Goal: Transaction & Acquisition: Obtain resource

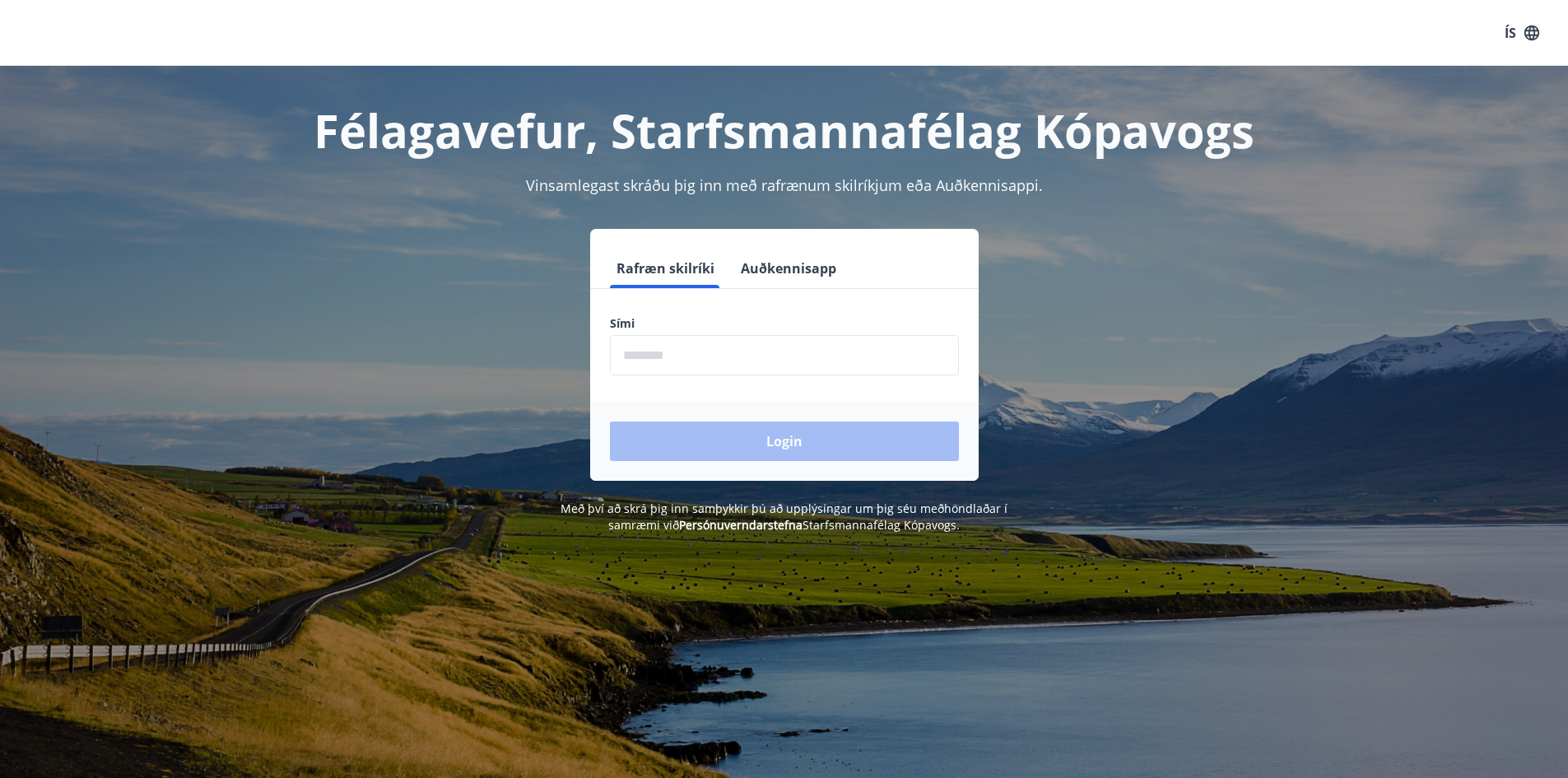
click at [733, 370] on input "phone" at bounding box center [784, 355] width 349 height 41
type input "********"
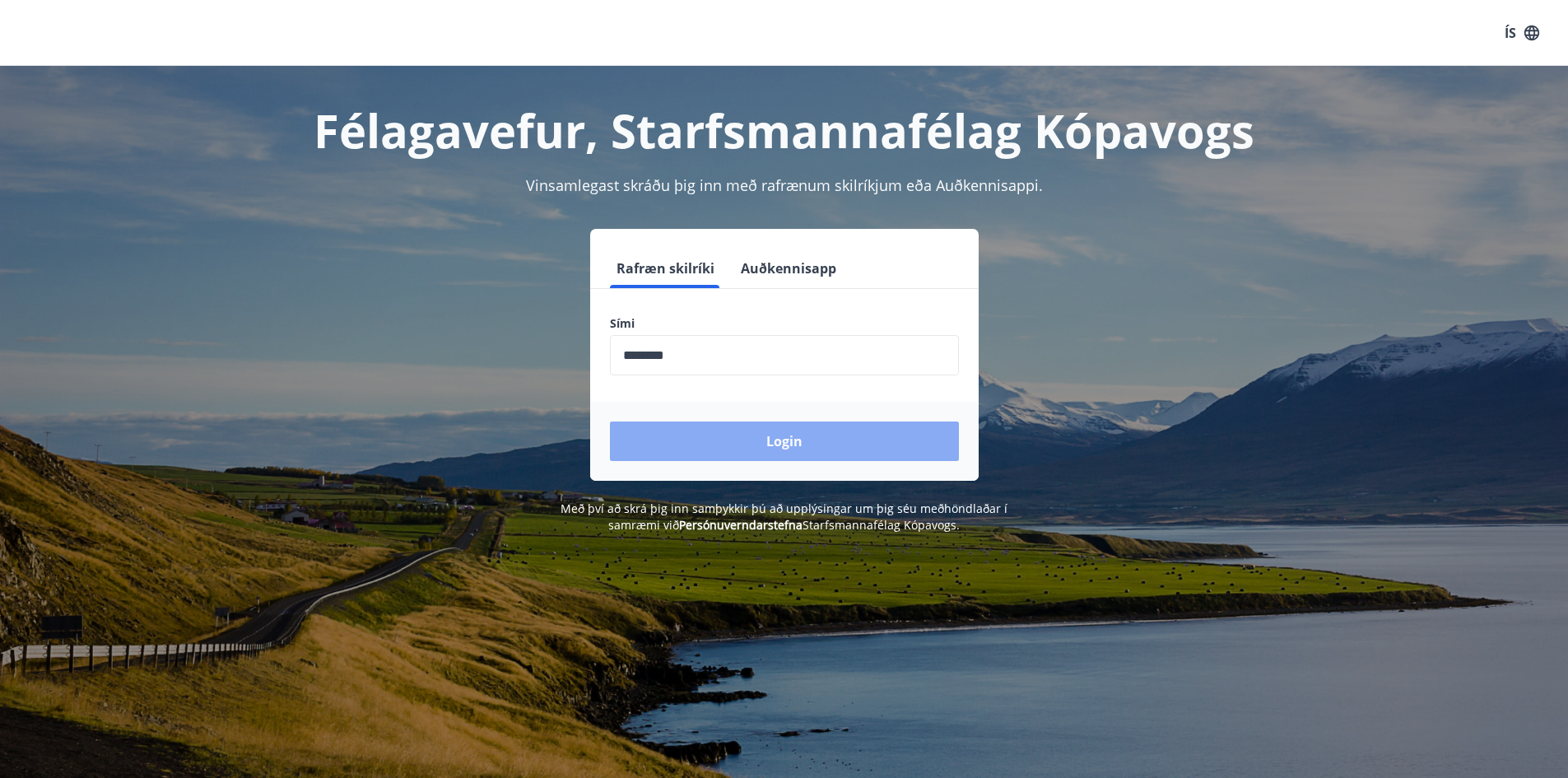
click at [762, 440] on button "Login" at bounding box center [784, 441] width 349 height 40
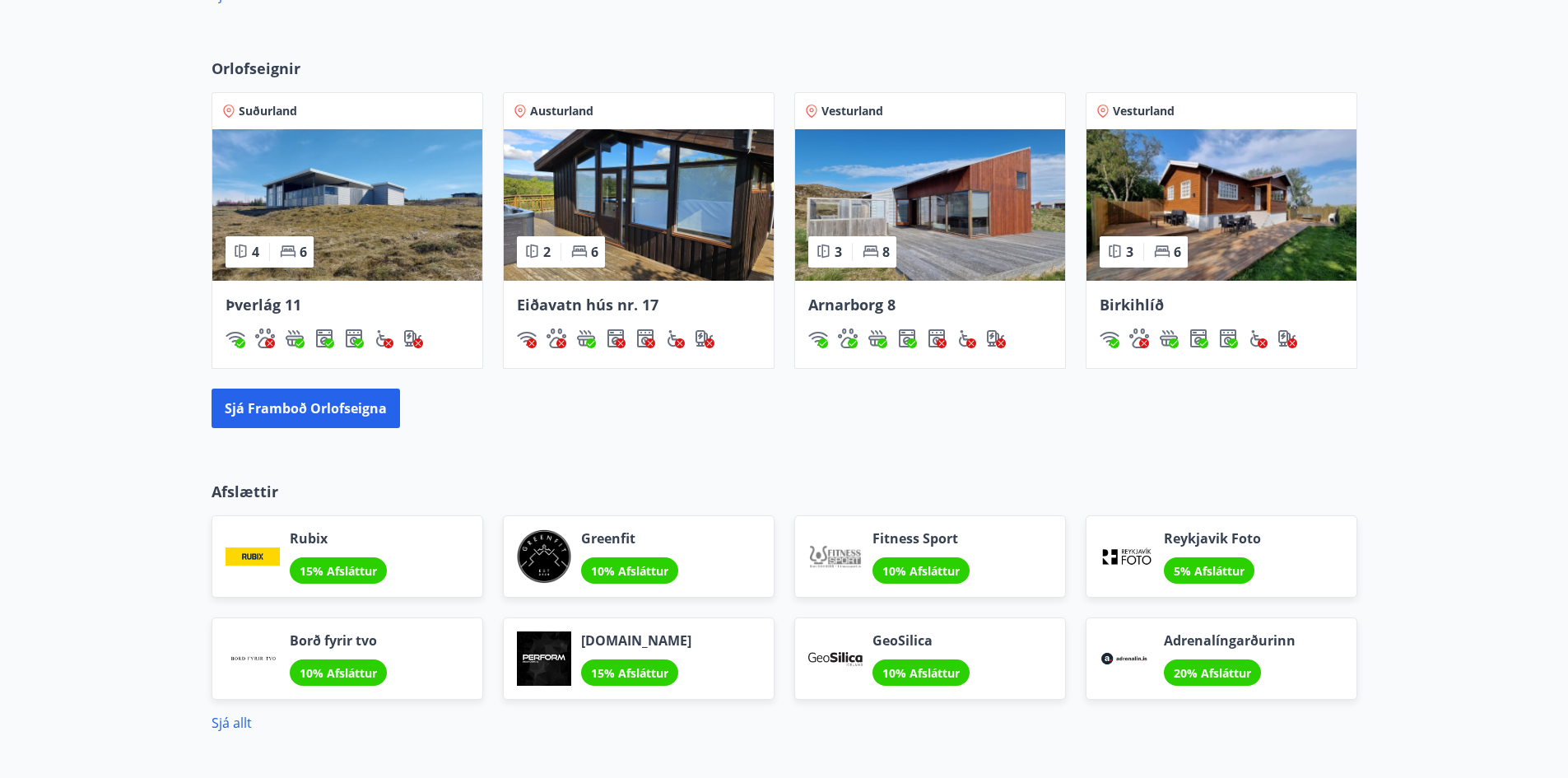
scroll to position [1152, 0]
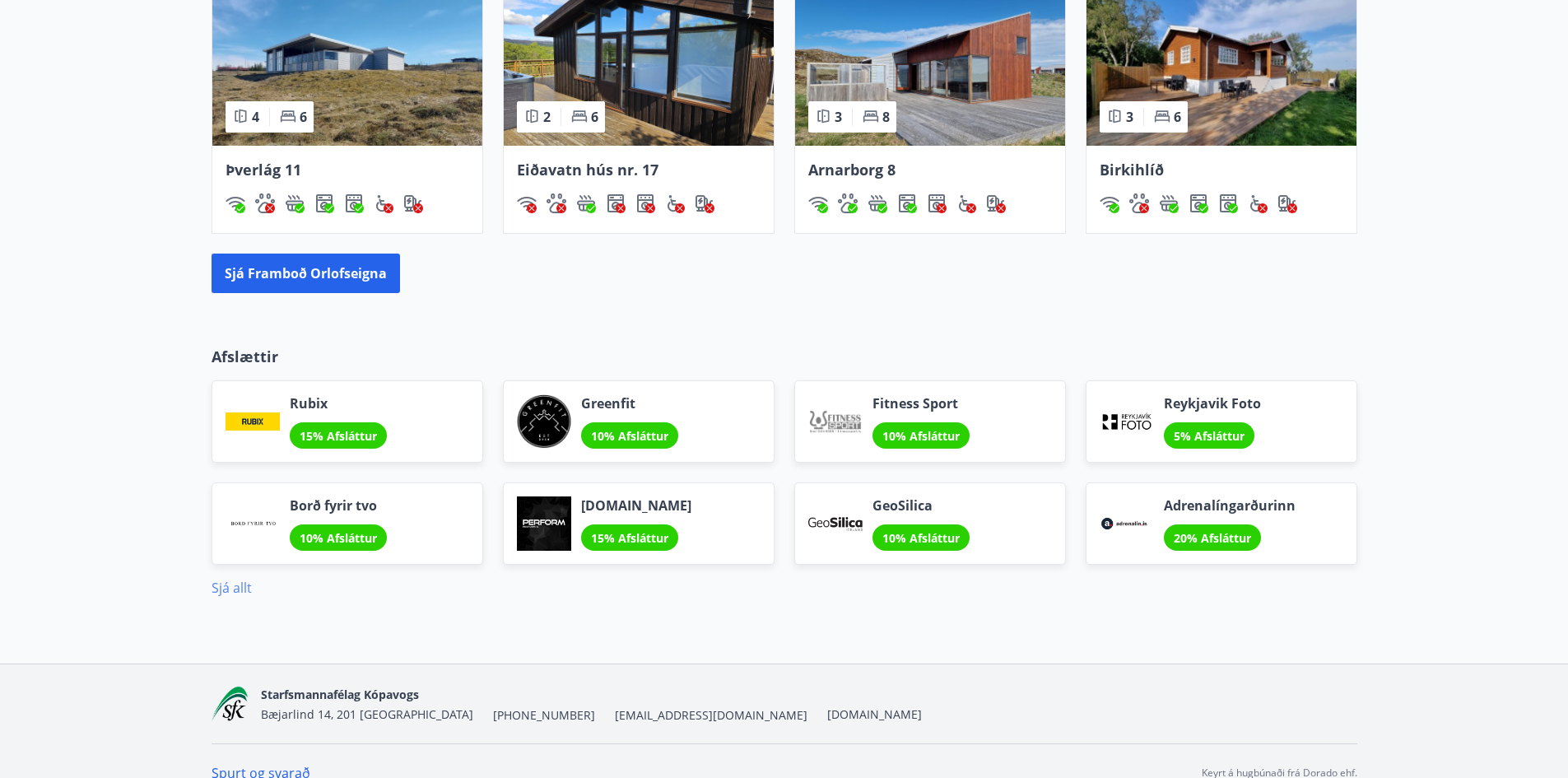
click at [235, 587] on link "Sjá allt" at bounding box center [231, 588] width 41 height 18
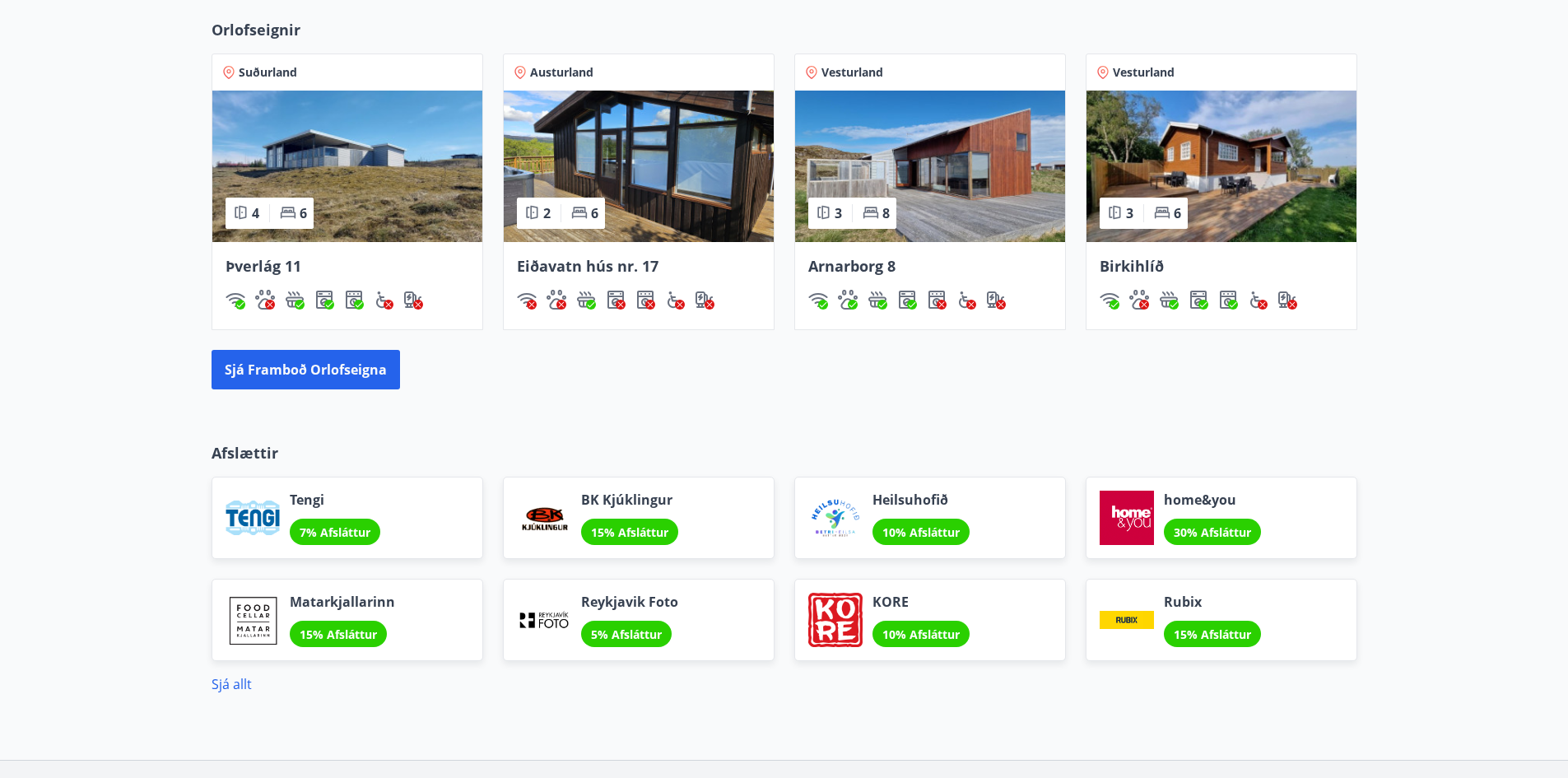
scroll to position [1176, 0]
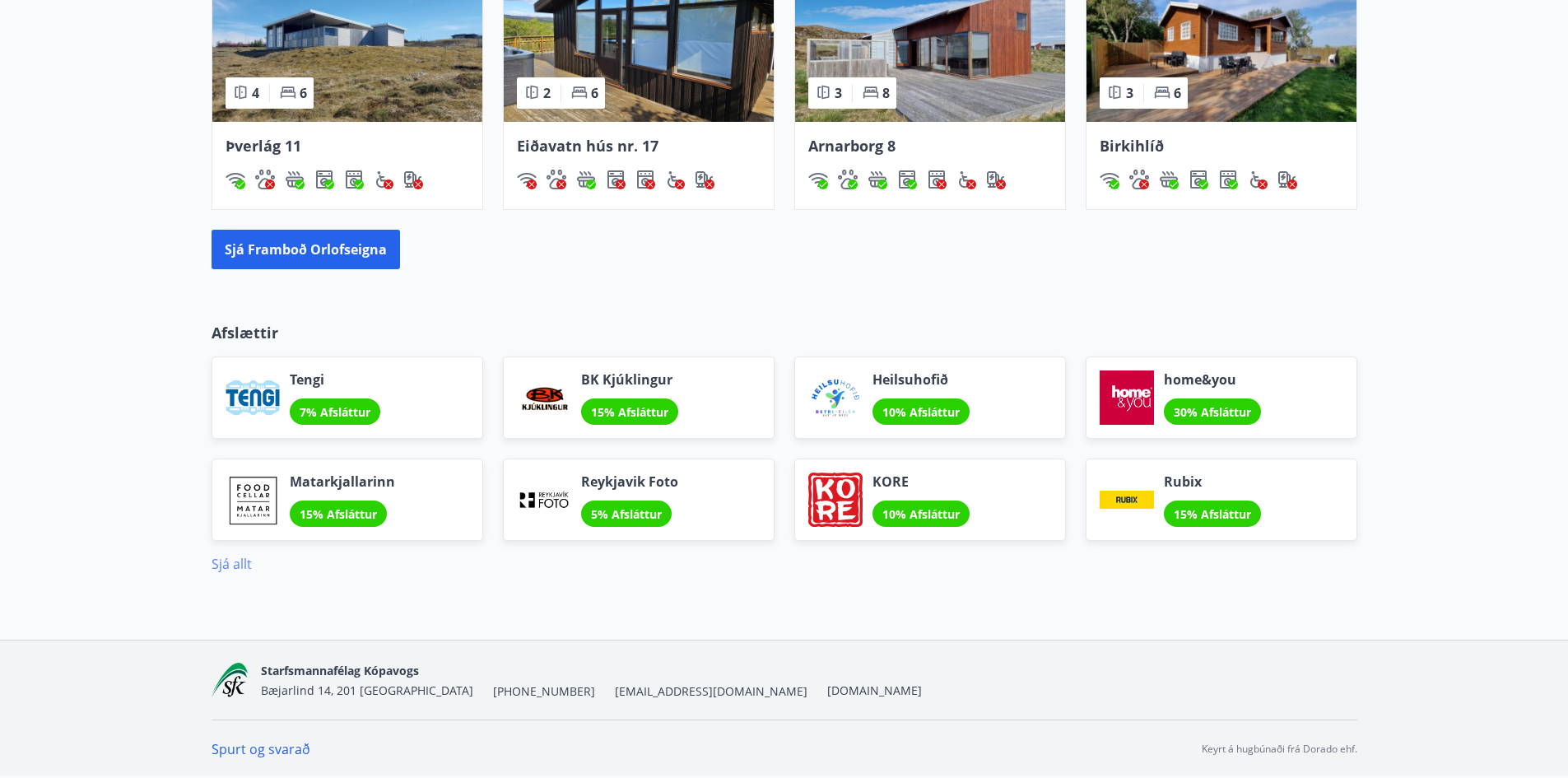
click at [222, 563] on link "Sjá allt" at bounding box center [231, 564] width 41 height 18
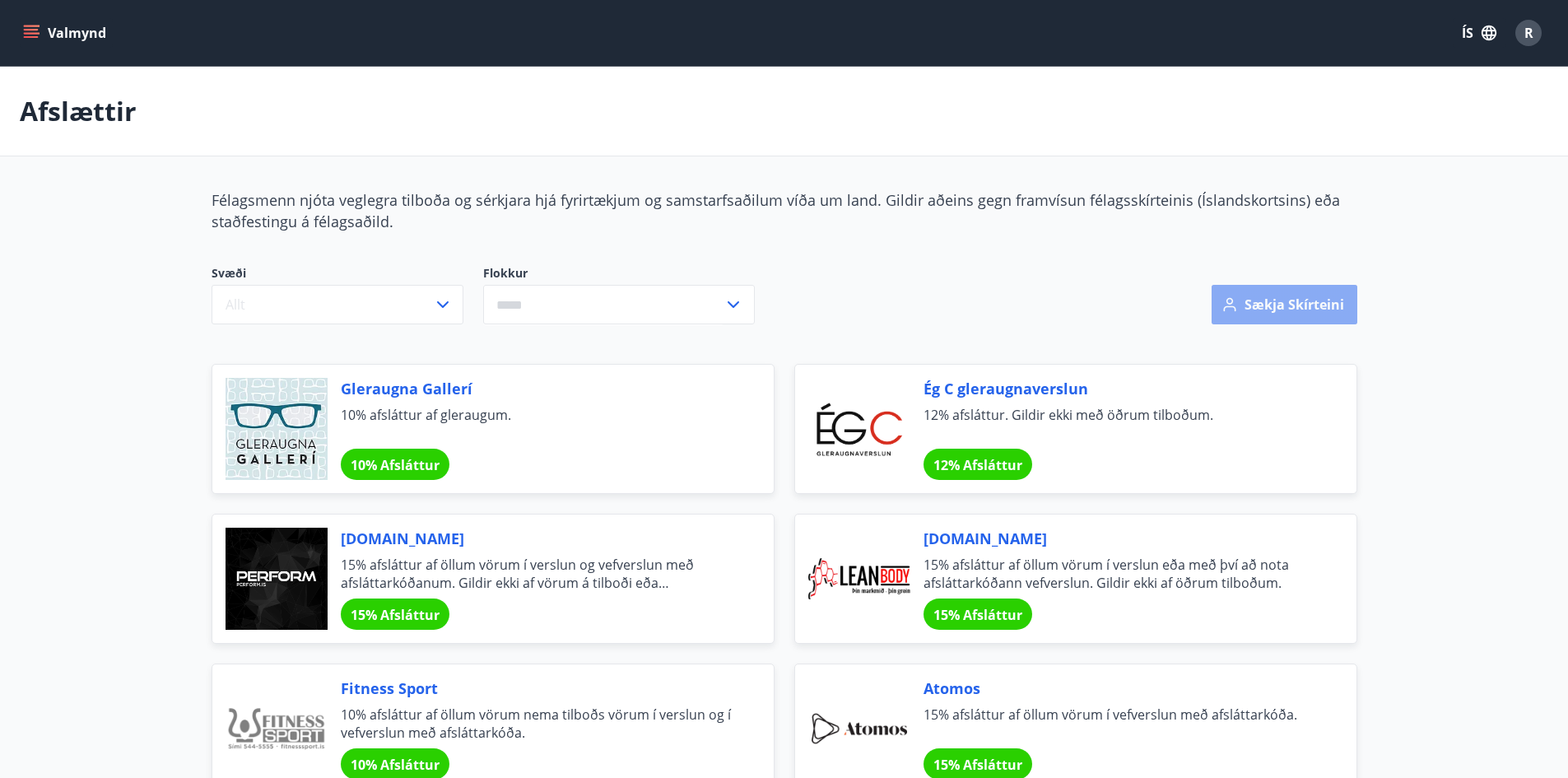
click at [1306, 302] on button "Sækja skírteini" at bounding box center [1285, 304] width 146 height 40
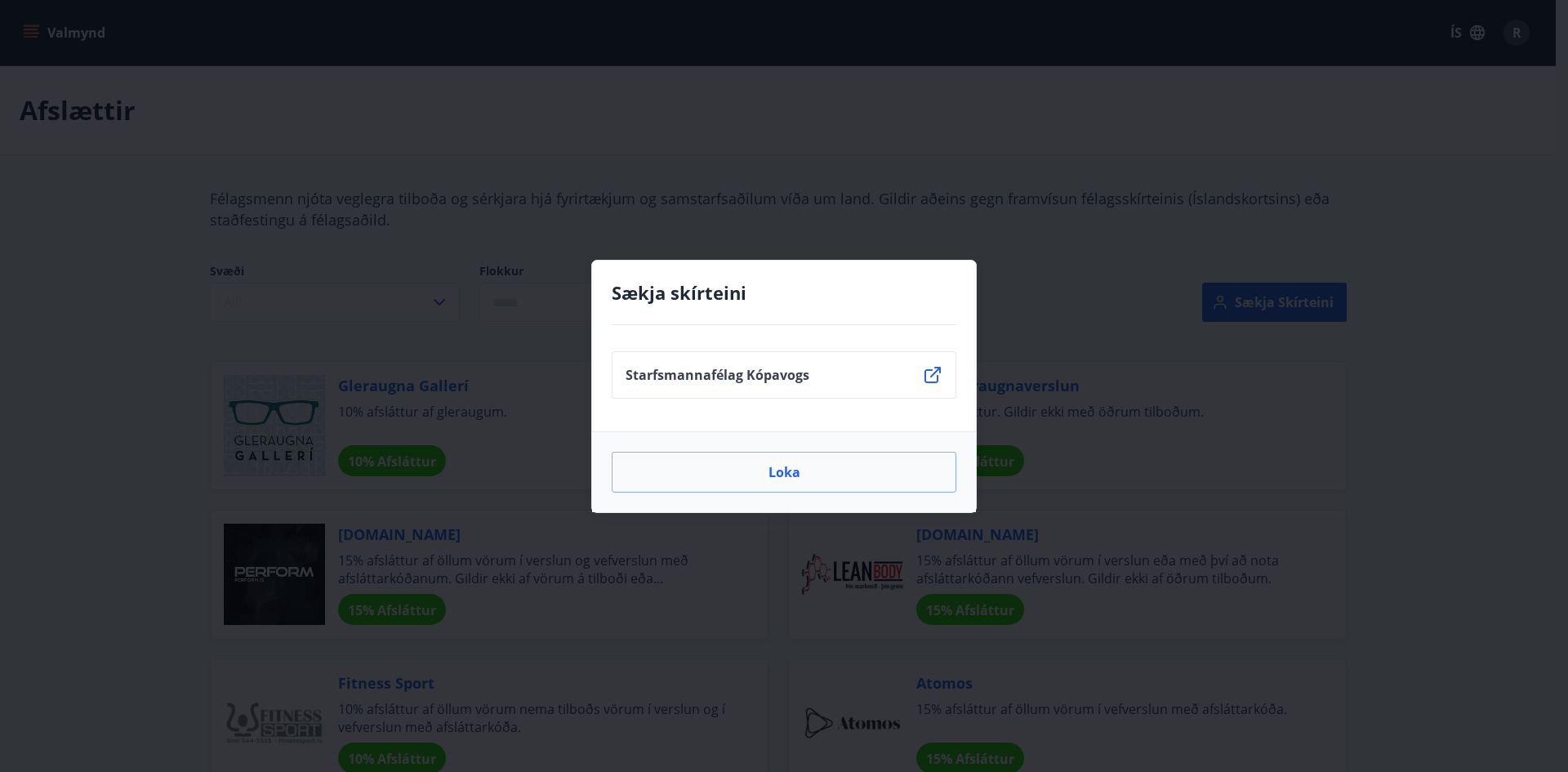
click at [928, 377] on icon at bounding box center [933, 375] width 20 height 20
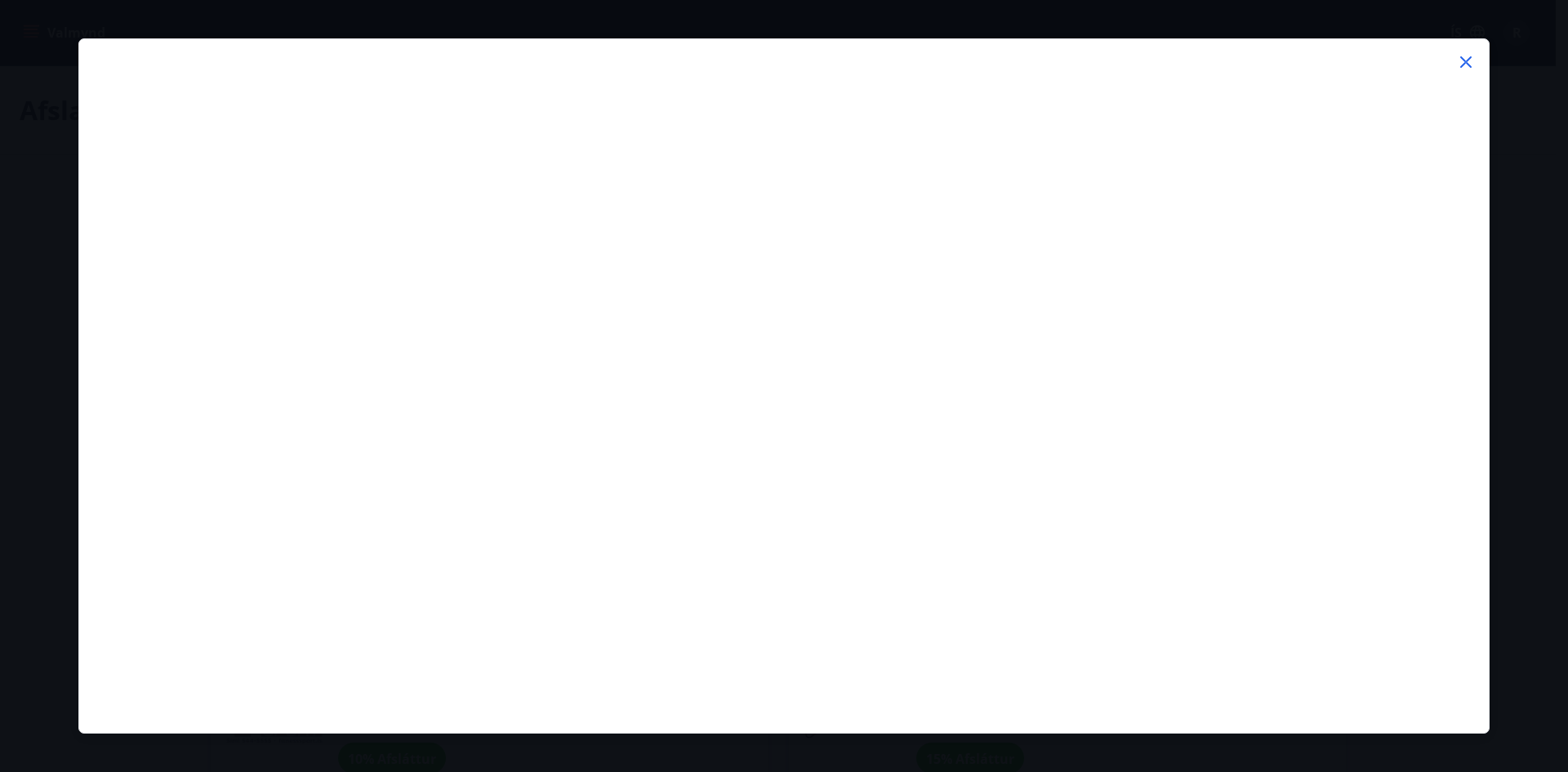
click at [1468, 65] on icon at bounding box center [1466, 62] width 12 height 12
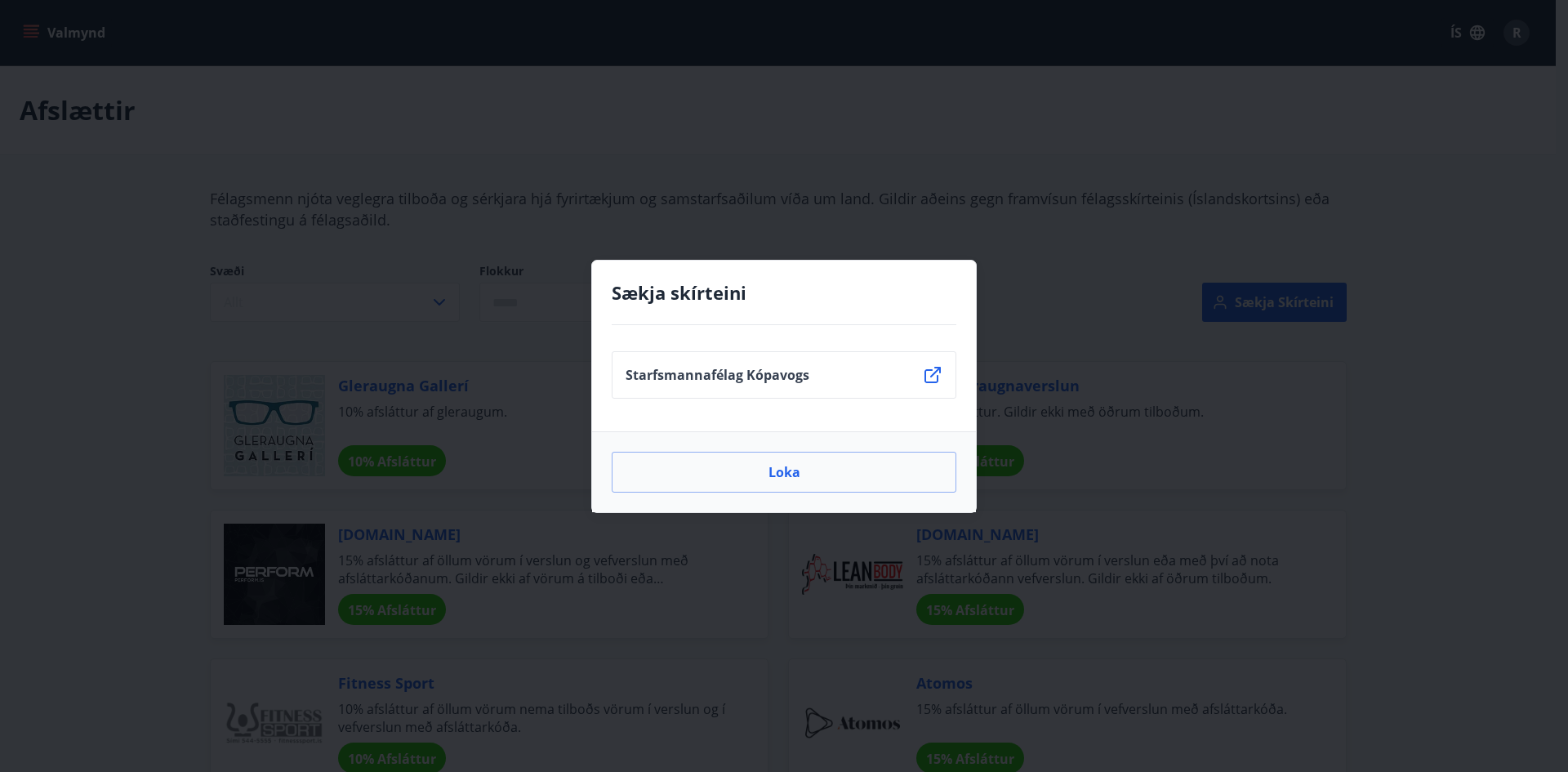
click at [938, 212] on div "Sækja skírteini Starfsmannafélag Kópavogs Loka" at bounding box center [784, 386] width 1568 height 772
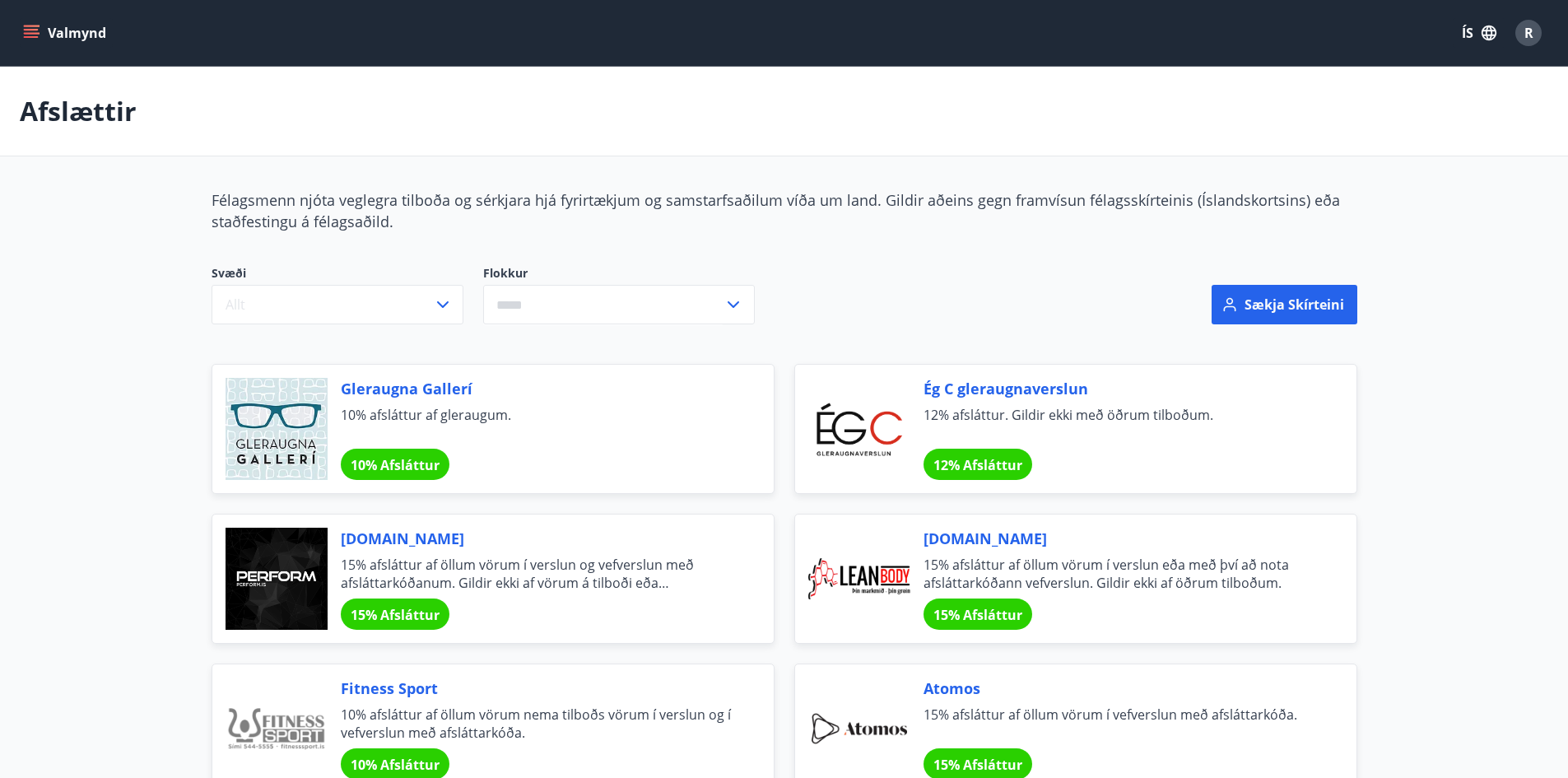
click at [1537, 36] on div "R" at bounding box center [1529, 33] width 27 height 27
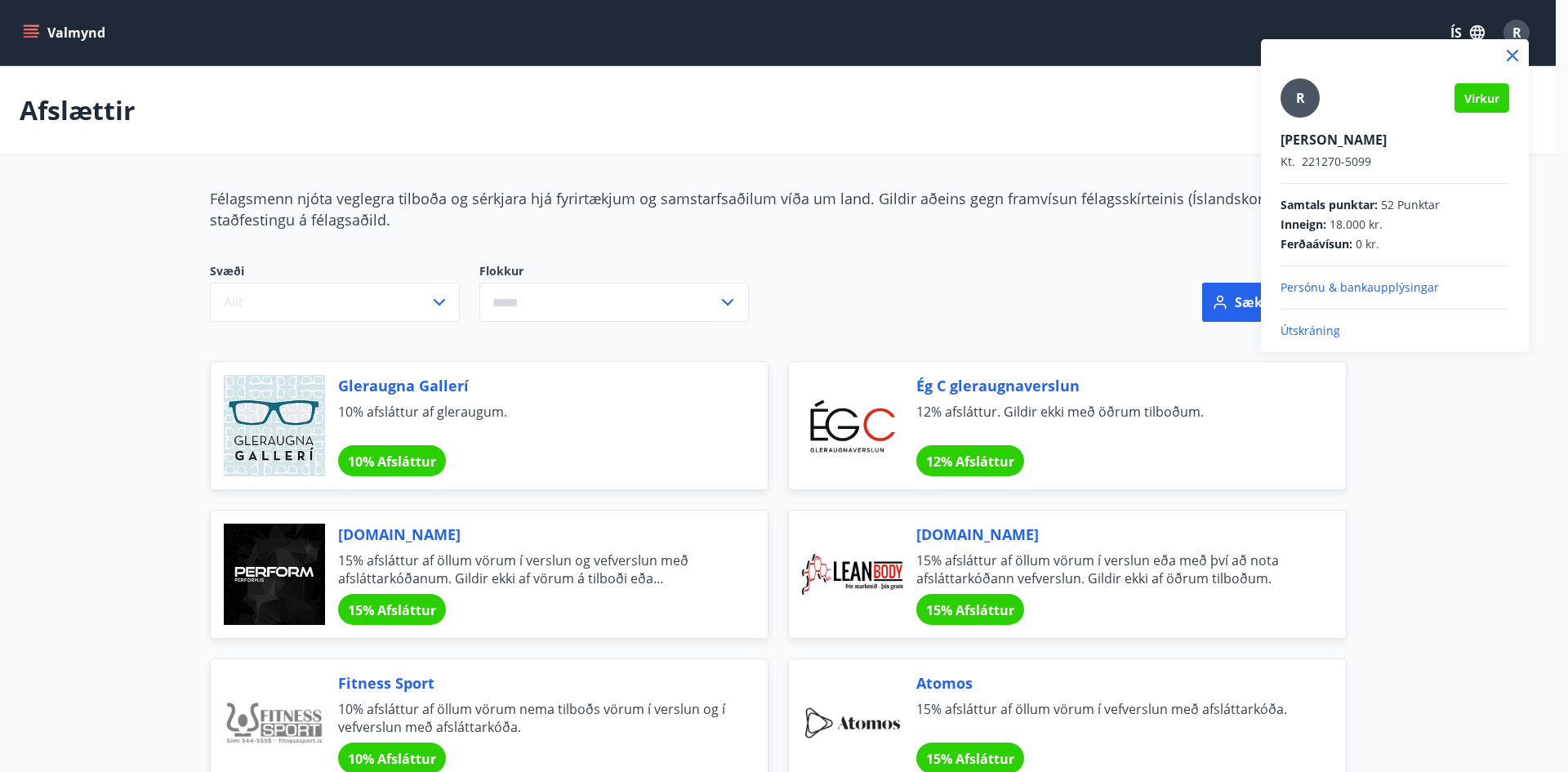
click at [1311, 335] on p "Útskráning" at bounding box center [1395, 331] width 229 height 16
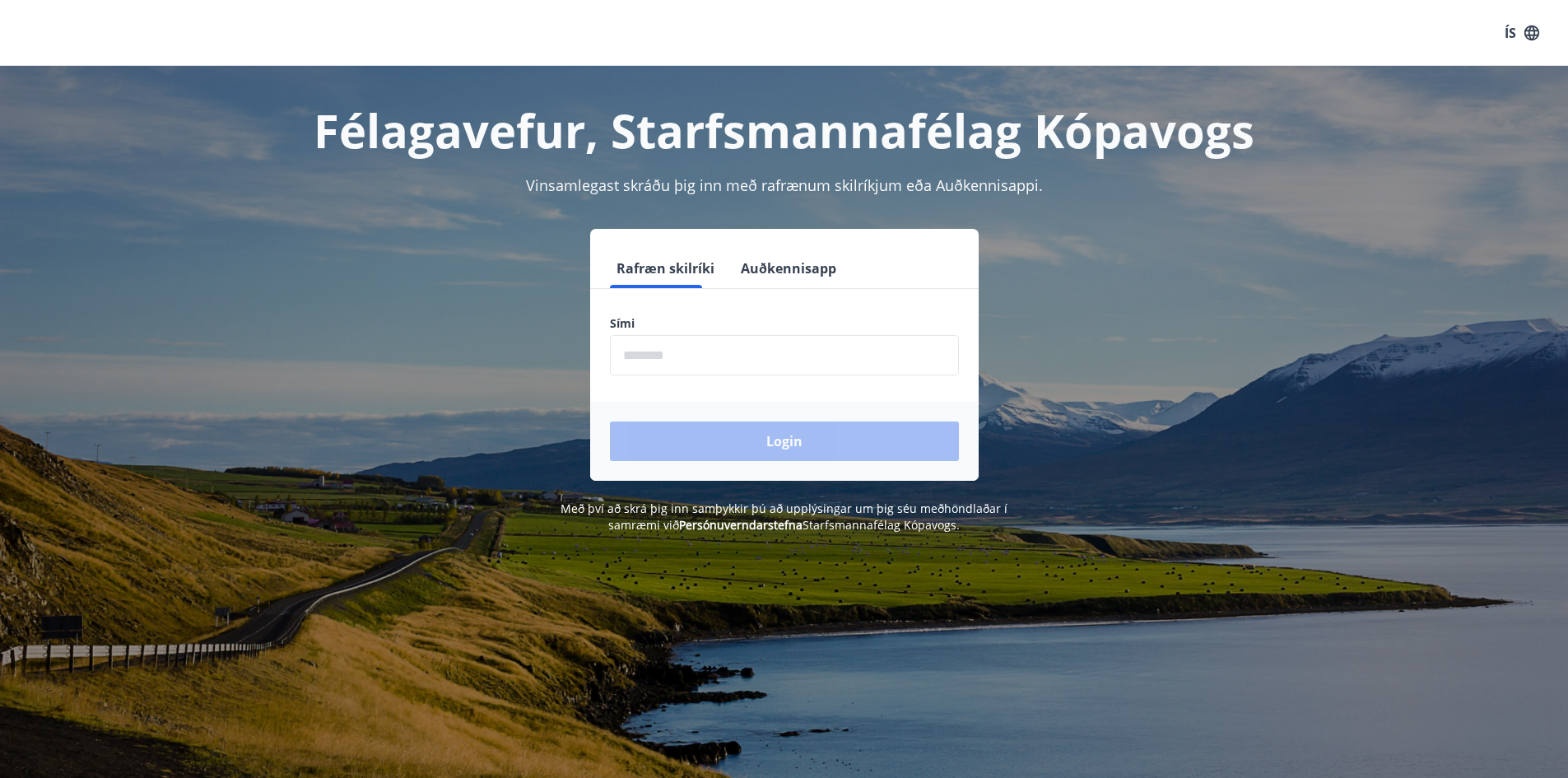
click at [670, 360] on input "phone" at bounding box center [784, 355] width 349 height 41
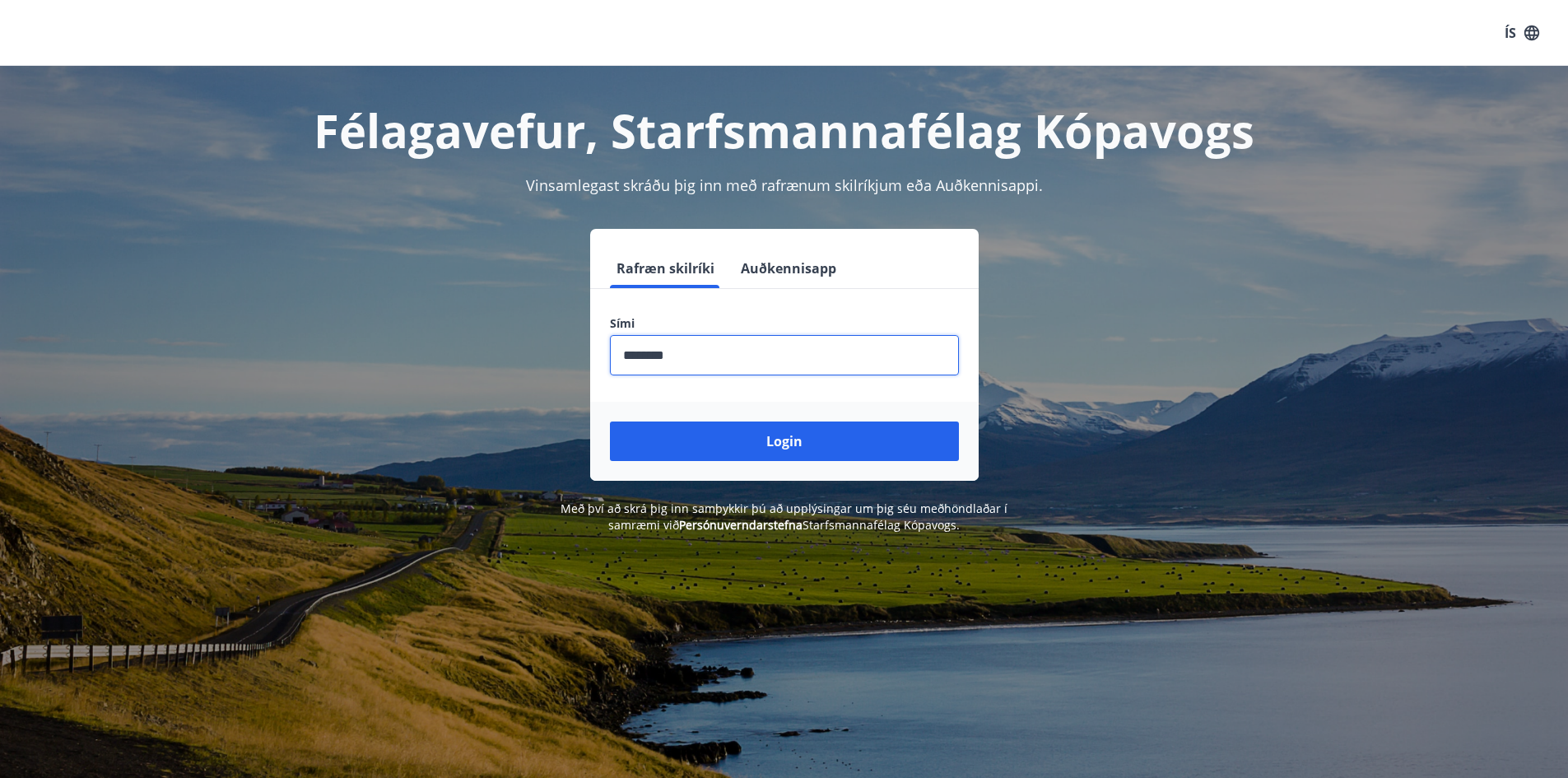
type input "********"
click at [610, 421] on button "Login" at bounding box center [784, 441] width 349 height 40
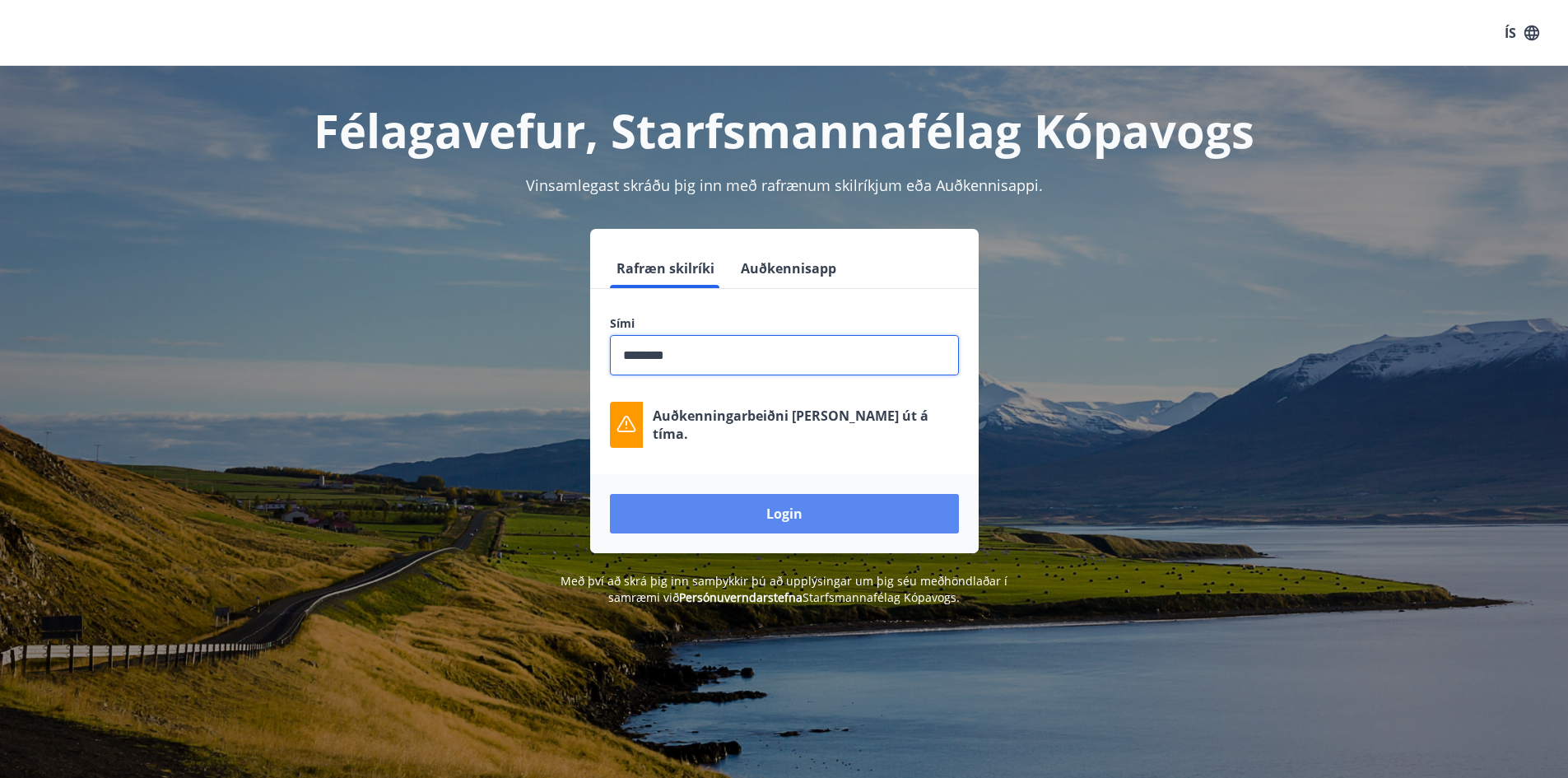
click at [765, 512] on button "Login" at bounding box center [784, 513] width 349 height 40
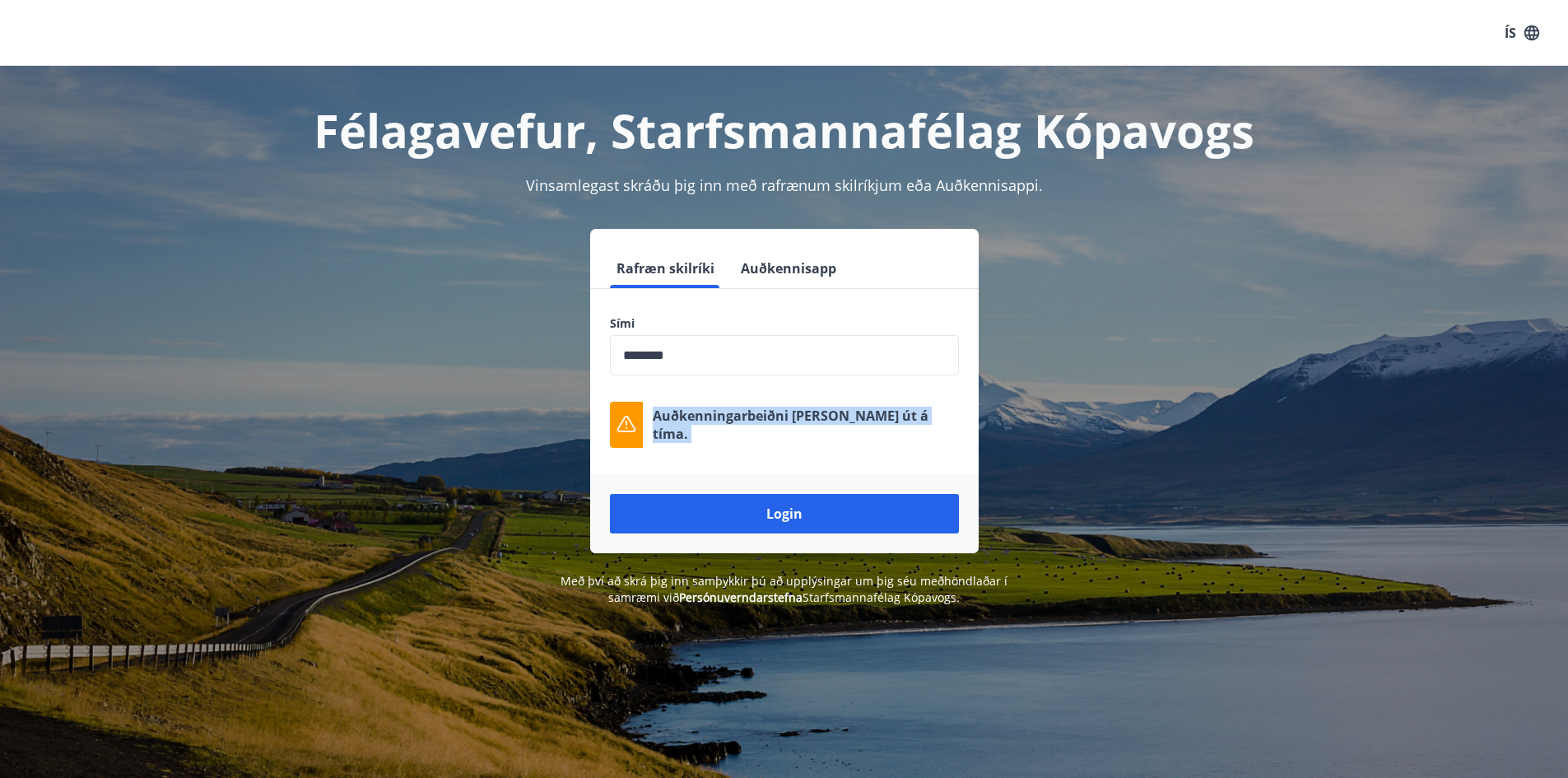
drag, startPoint x: 621, startPoint y: 442, endPoint x: 1108, endPoint y: 491, distance: 489.5
click at [1108, 491] on div "Rafræn skilríki Auðkennisapp Sími ​ Auðkenningarbeiðni [PERSON_NAME] út á tíma.…" at bounding box center [784, 391] width 1146 height 324
click at [816, 523] on button "Login" at bounding box center [784, 513] width 349 height 40
click at [317, 256] on div "Rafræn skilríki Auðkennisapp Sími ​ Auðkenningarbeiðni [PERSON_NAME] út á tíma.…" at bounding box center [784, 391] width 1146 height 324
